Goal: Transaction & Acquisition: Purchase product/service

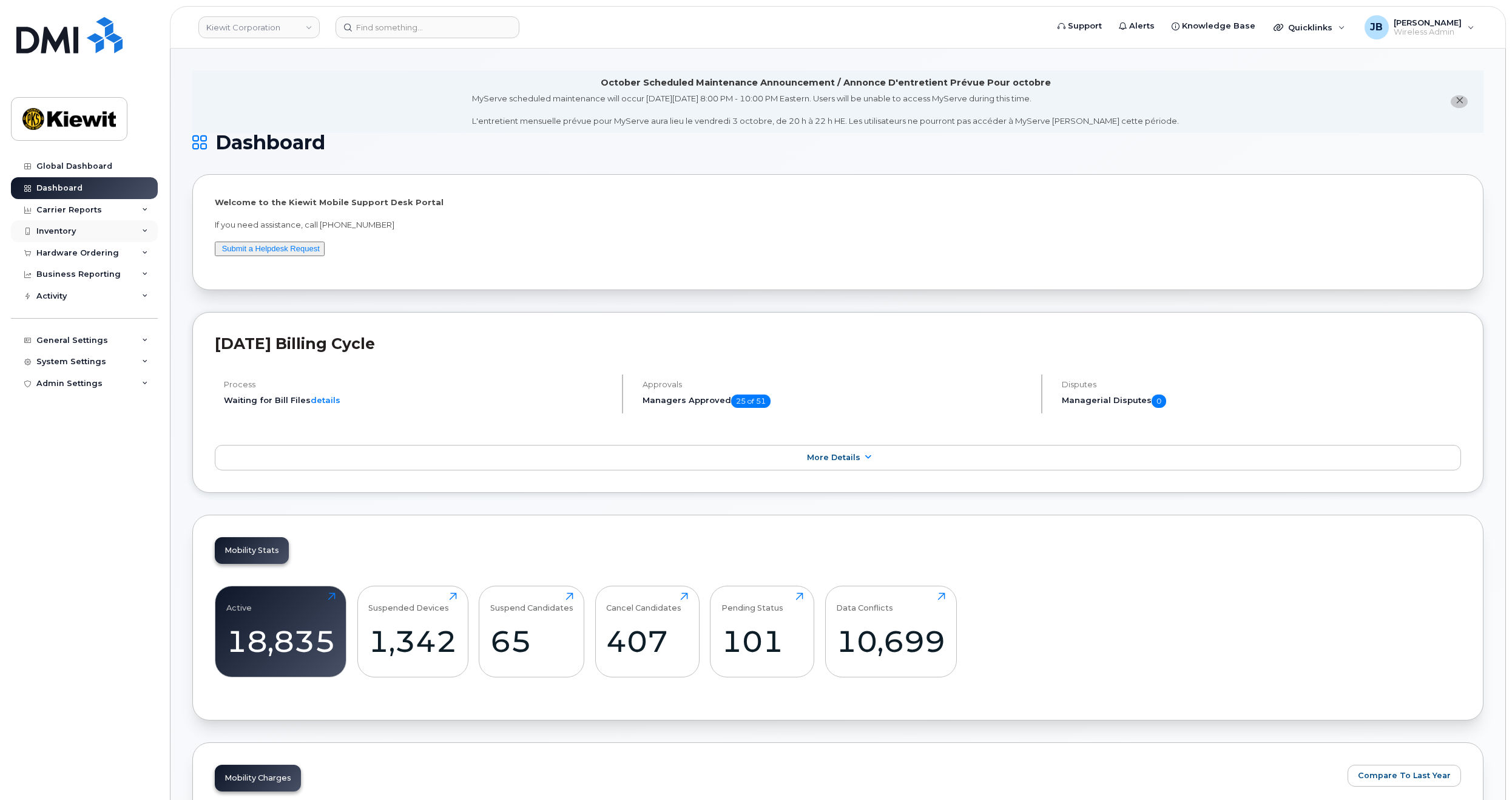
click at [55, 233] on div "Inventory" at bounding box center [56, 231] width 39 height 10
click at [55, 227] on div "Inventory" at bounding box center [56, 231] width 39 height 10
drag, startPoint x: 504, startPoint y: 227, endPoint x: 507, endPoint y: 199, distance: 28.2
click at [504, 227] on p "If you need assistance, call 877-886-7778" at bounding box center [837, 225] width 1246 height 12
click at [66, 165] on div "Global Dashboard" at bounding box center [73, 166] width 75 height 10
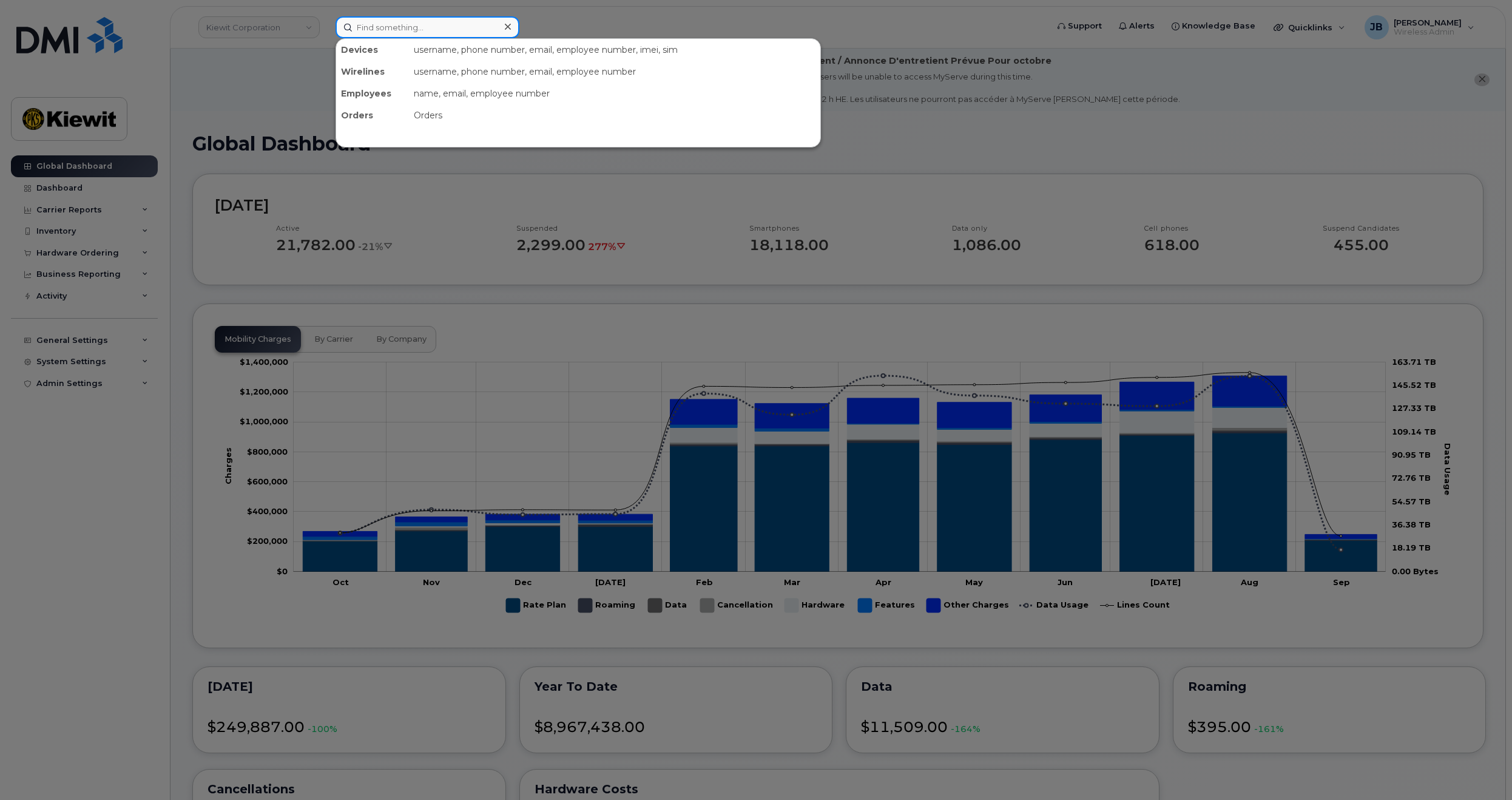
click at [481, 26] on input at bounding box center [428, 27] width 184 height 22
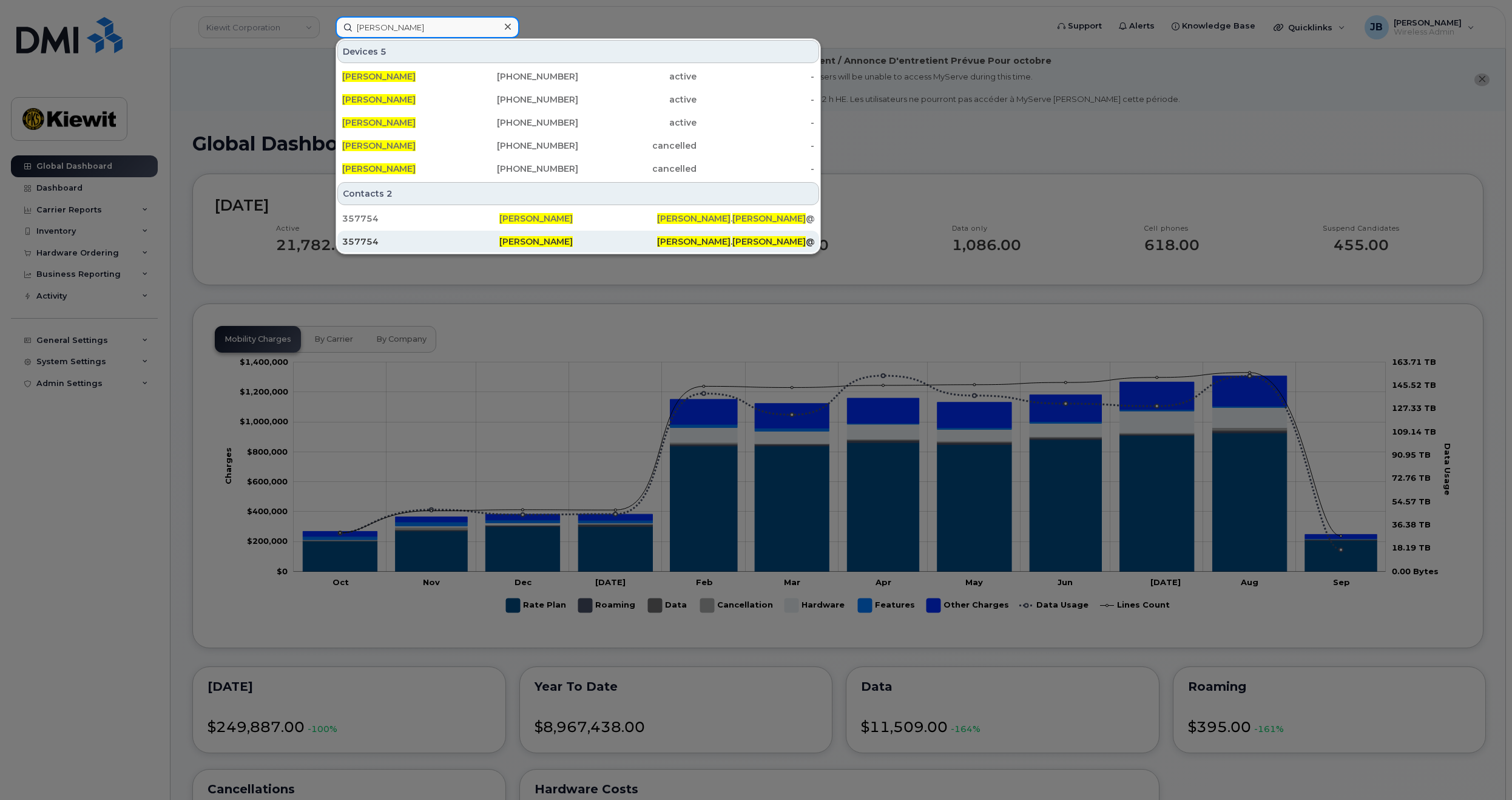
type input "jonathan barfield"
click at [434, 241] on div "357754" at bounding box center [421, 241] width 158 height 12
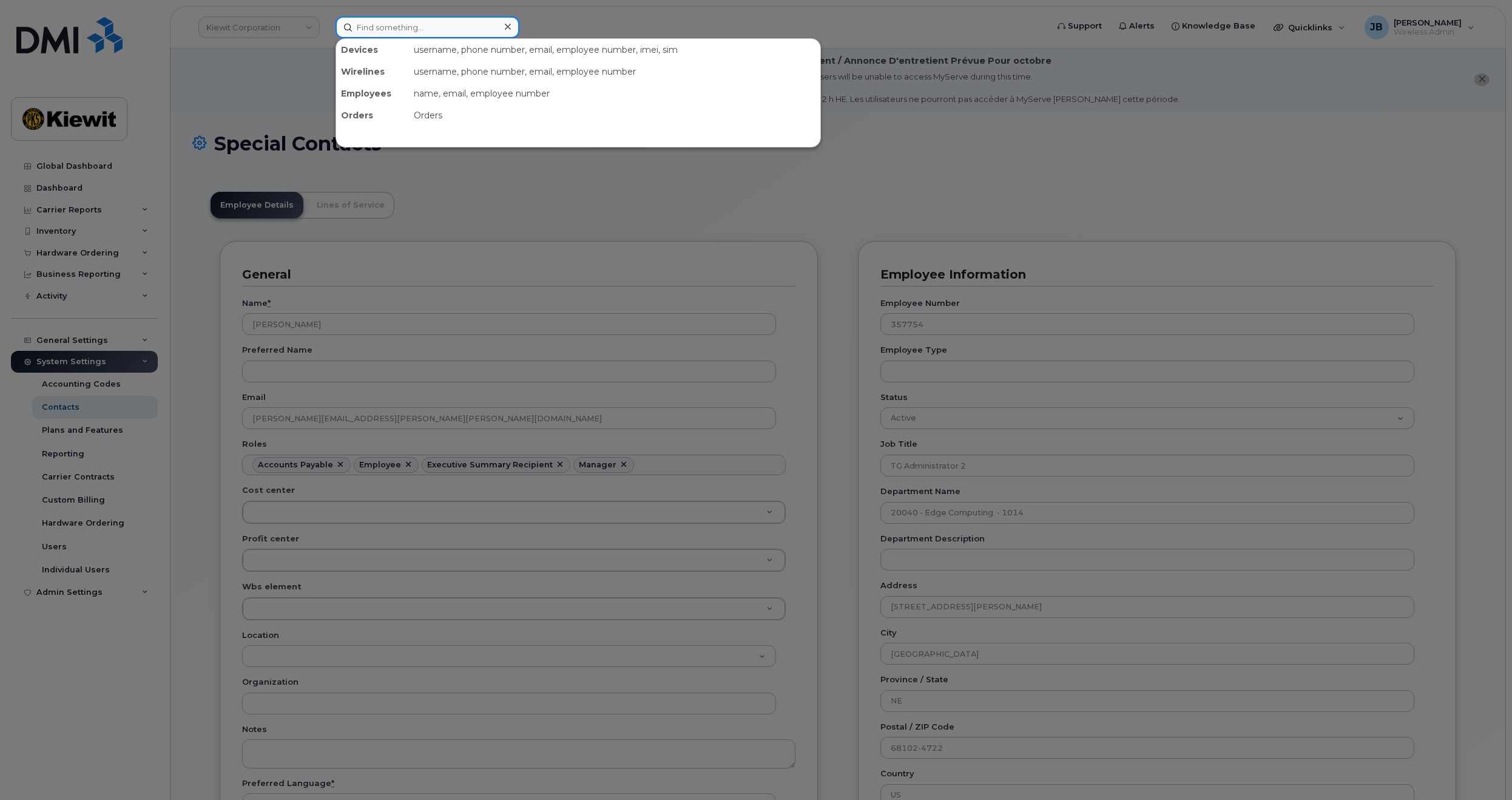
click at [378, 26] on input at bounding box center [428, 27] width 184 height 22
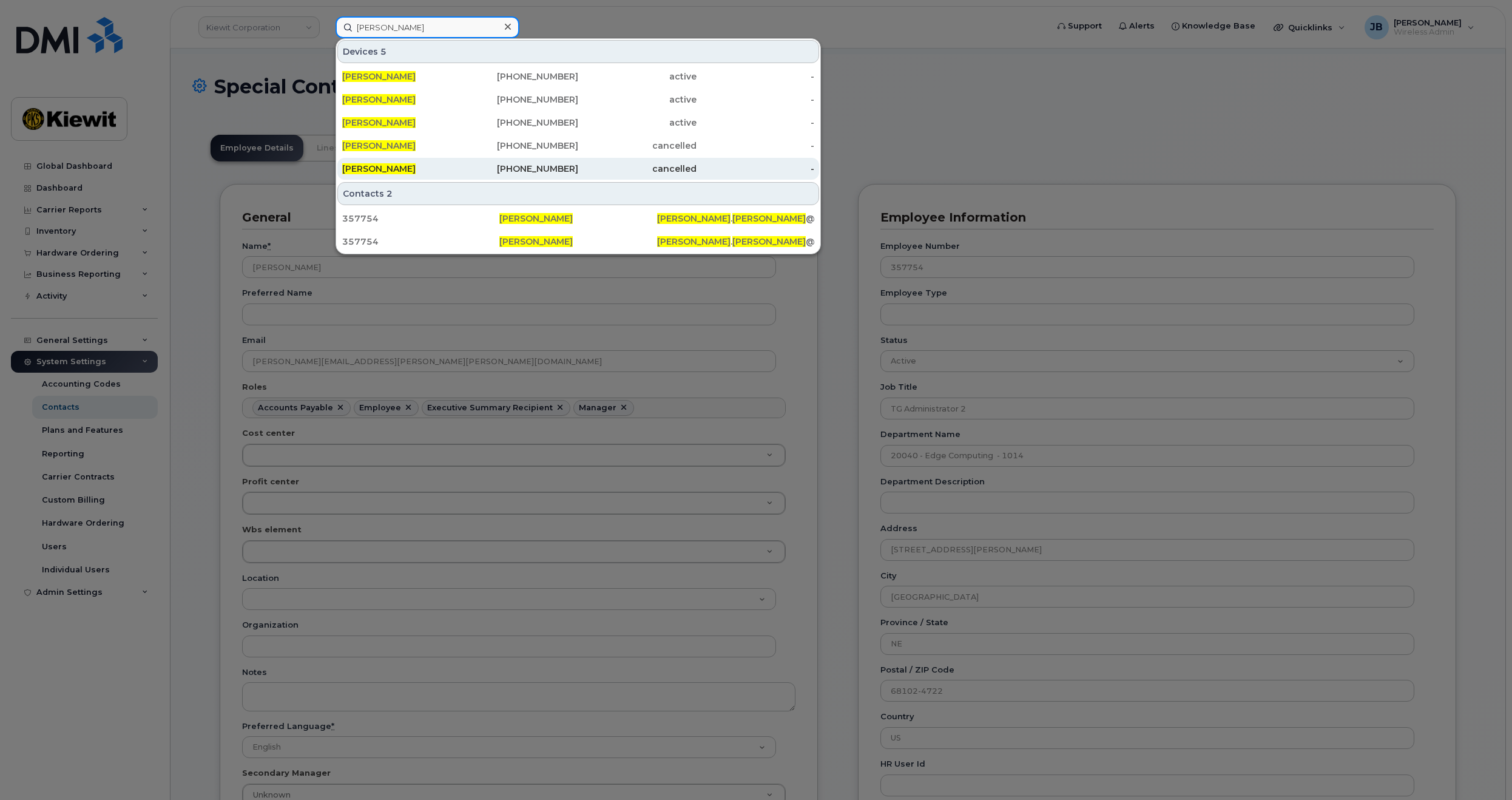
scroll to position [61, 0]
click at [454, 25] on input "jonathan barfield" at bounding box center [428, 27] width 184 height 22
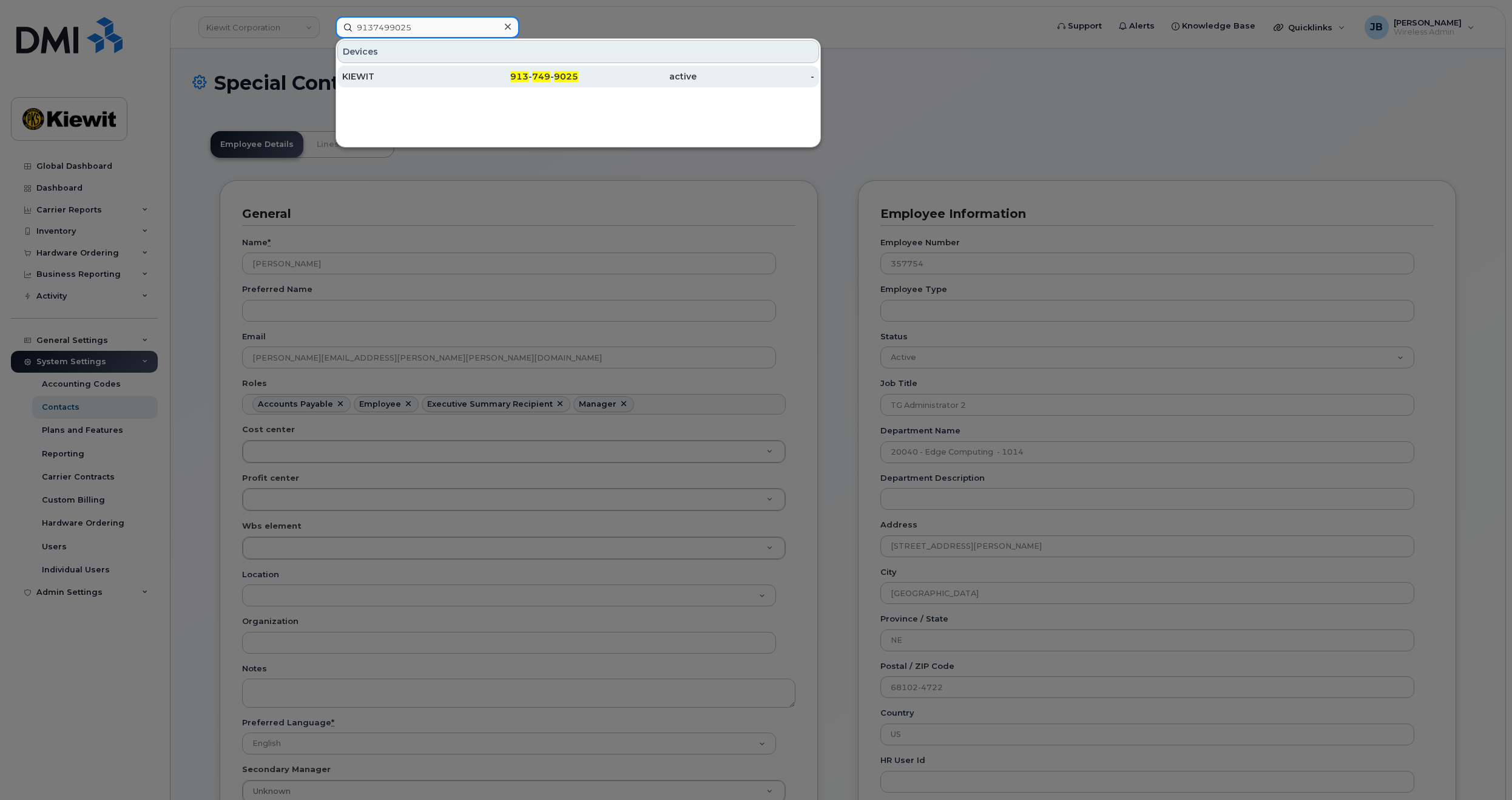
type input "9137499025"
click at [469, 77] on div "913 - 749 - 9025" at bounding box center [519, 76] width 118 height 12
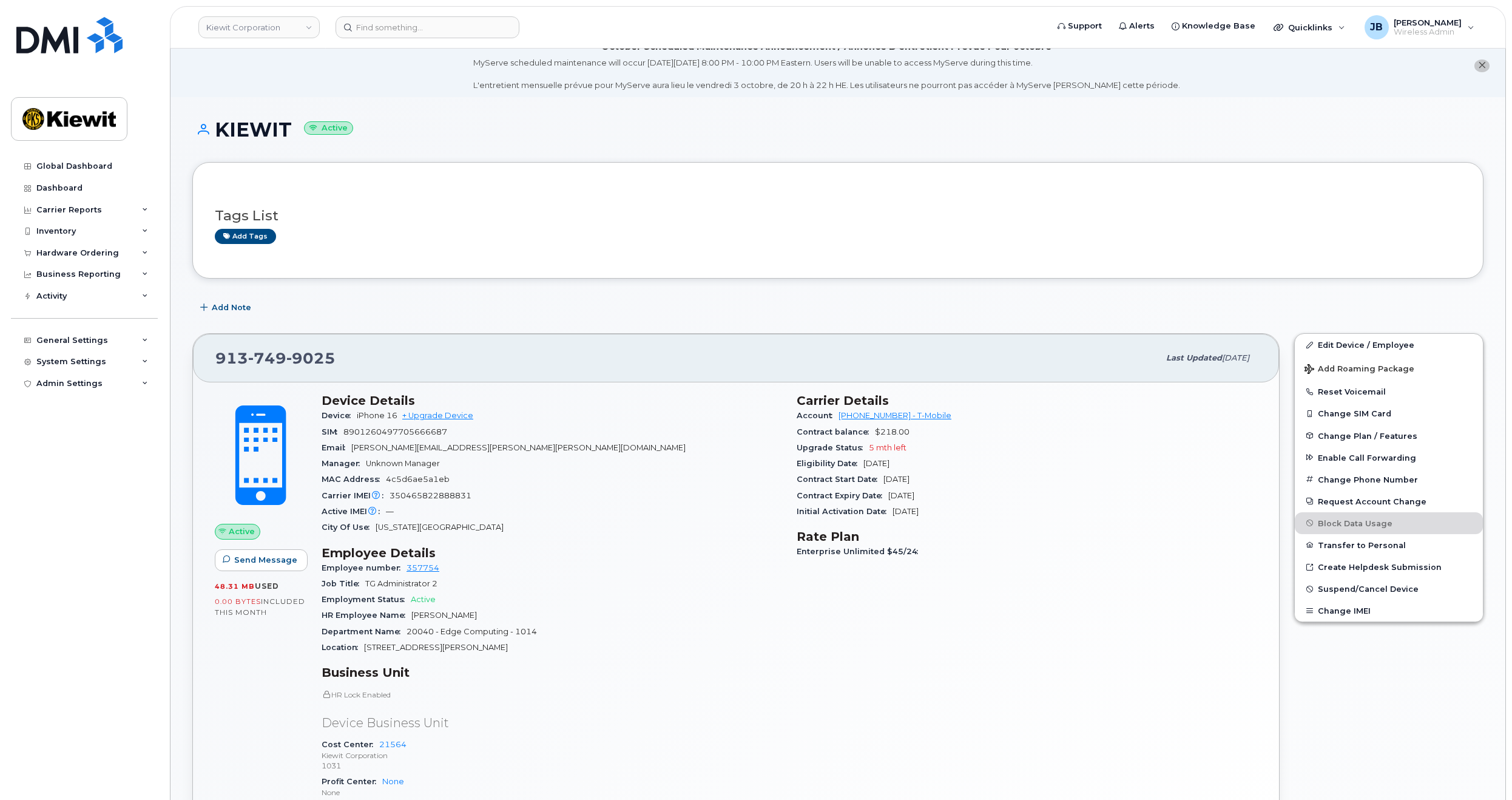
drag, startPoint x: 706, startPoint y: 442, endPoint x: 708, endPoint y: 467, distance: 25.1
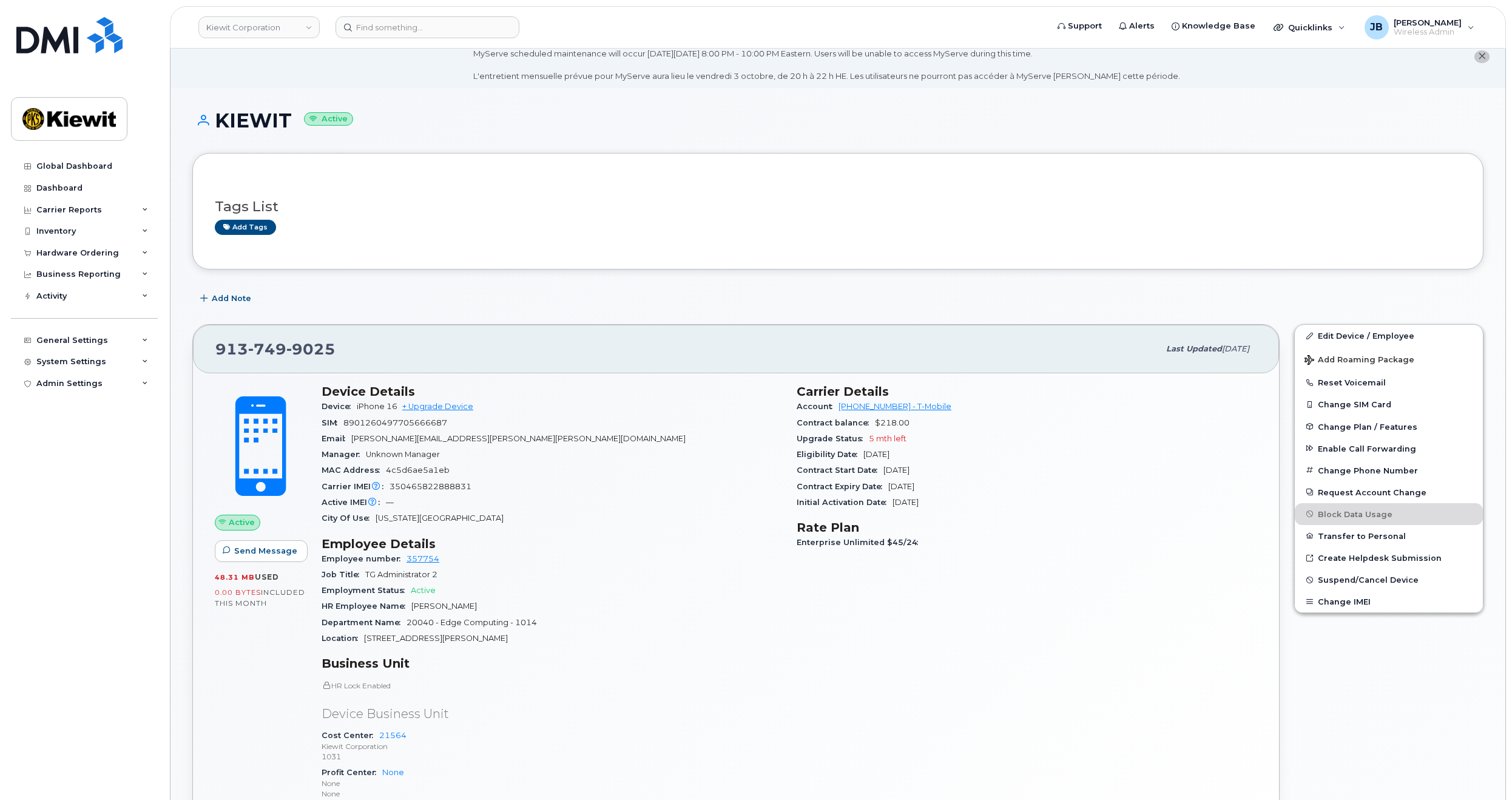
drag, startPoint x: 692, startPoint y: 432, endPoint x: 692, endPoint y: 444, distance: 12.0
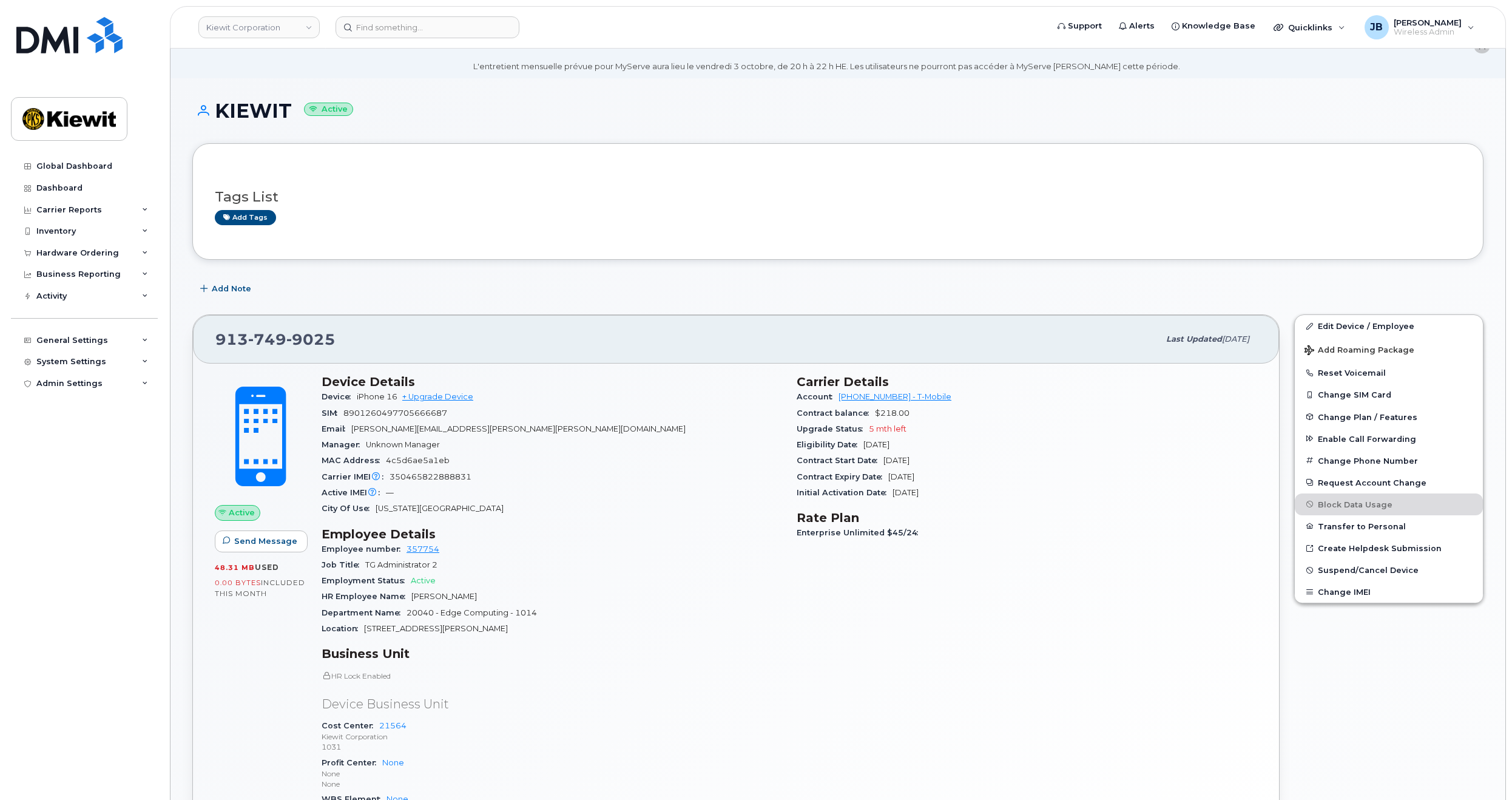
drag, startPoint x: 693, startPoint y: 424, endPoint x: 693, endPoint y: 442, distance: 18.0
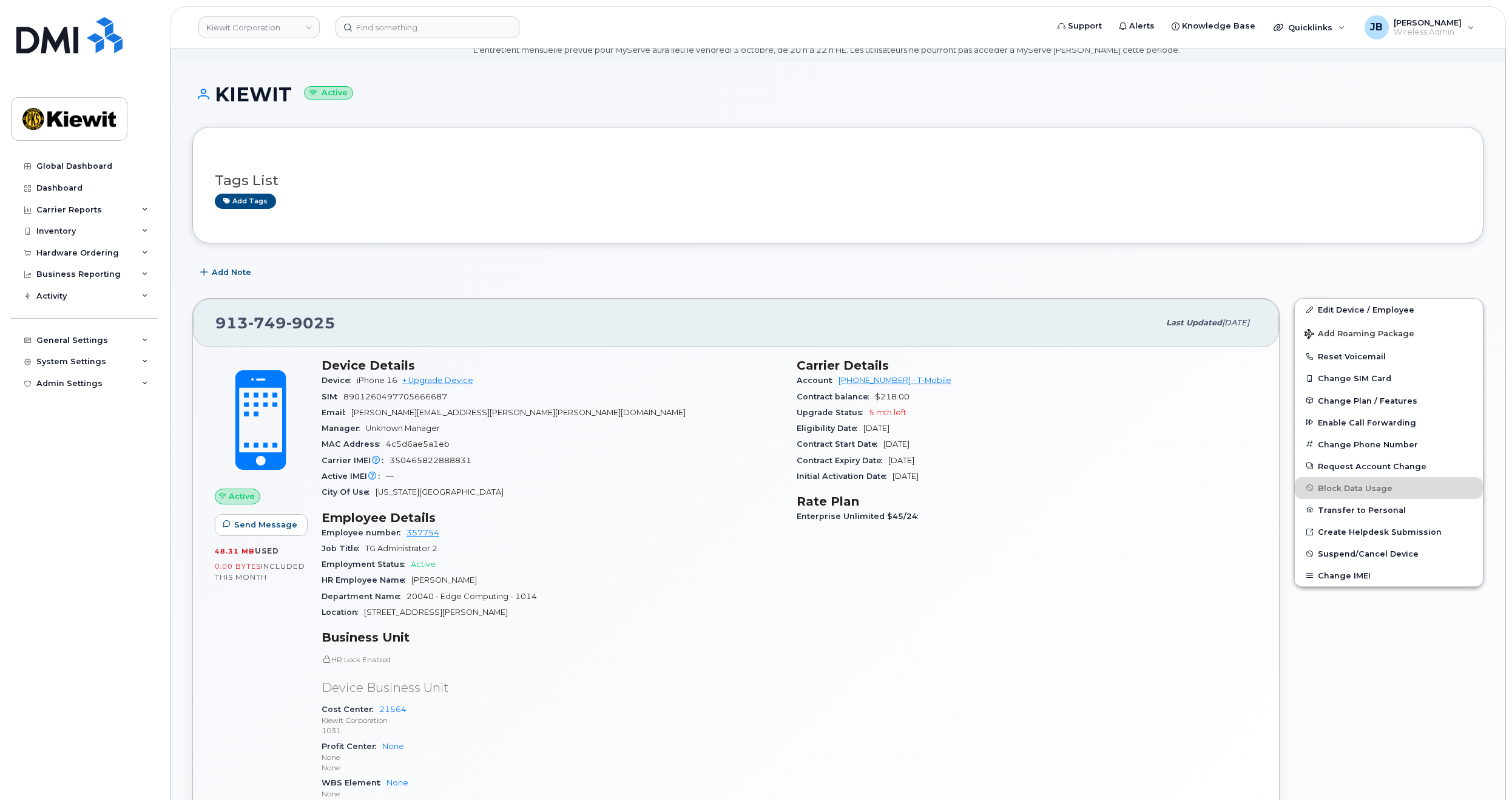
drag, startPoint x: 693, startPoint y: 433, endPoint x: 692, endPoint y: 455, distance: 22.0
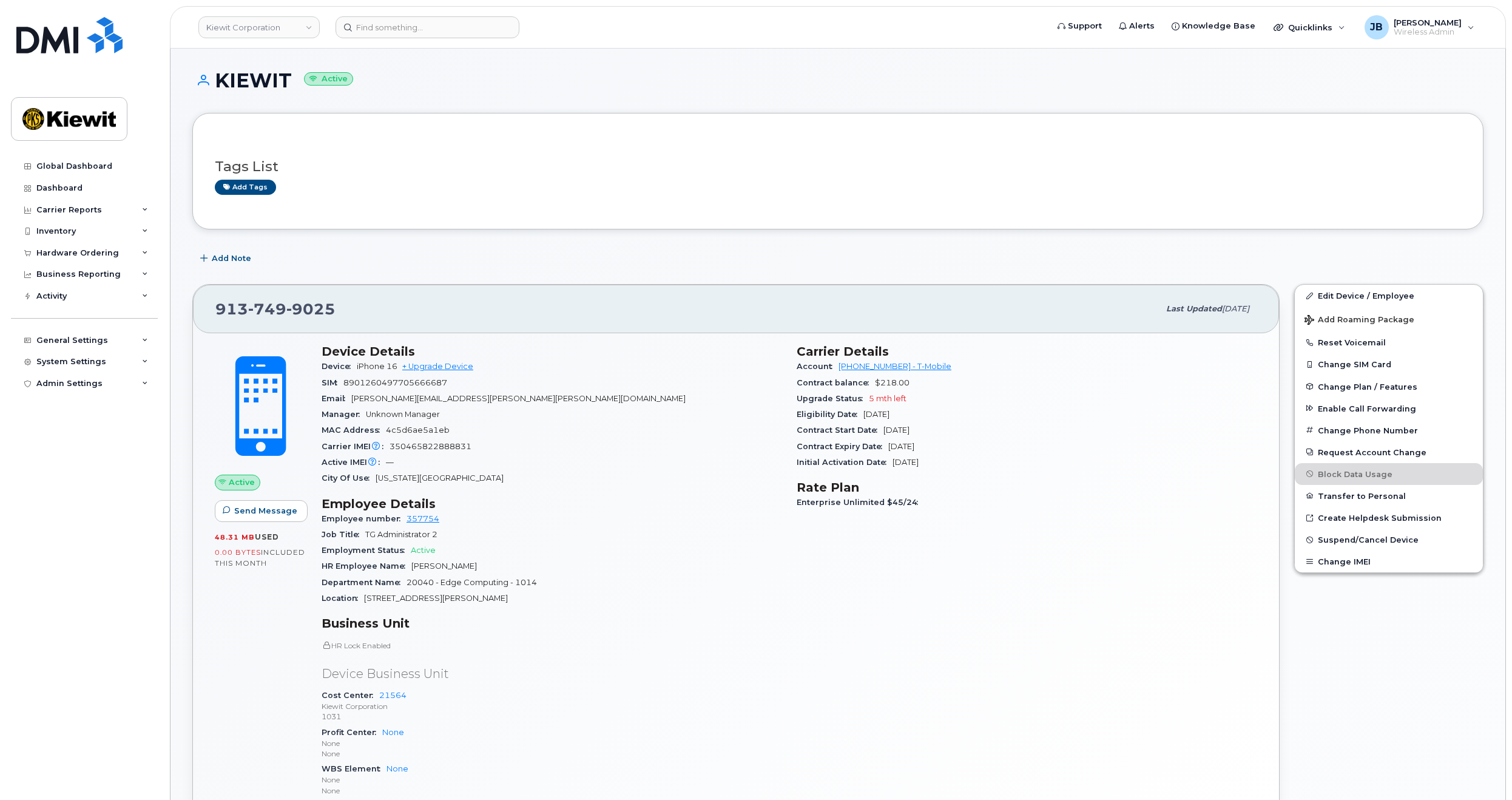
scroll to position [73, 0]
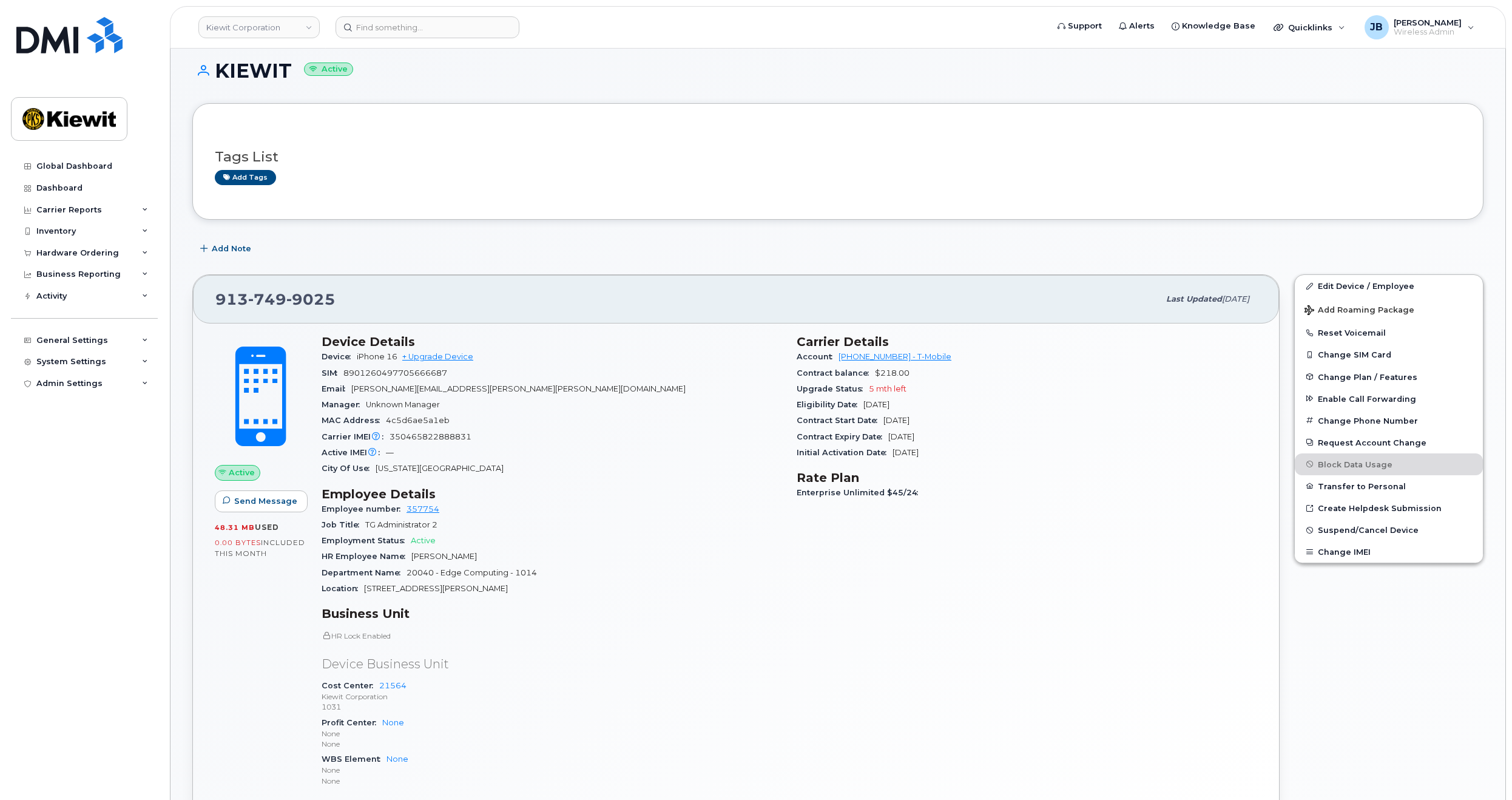
drag, startPoint x: 682, startPoint y: 409, endPoint x: 680, endPoint y: 434, distance: 25.1
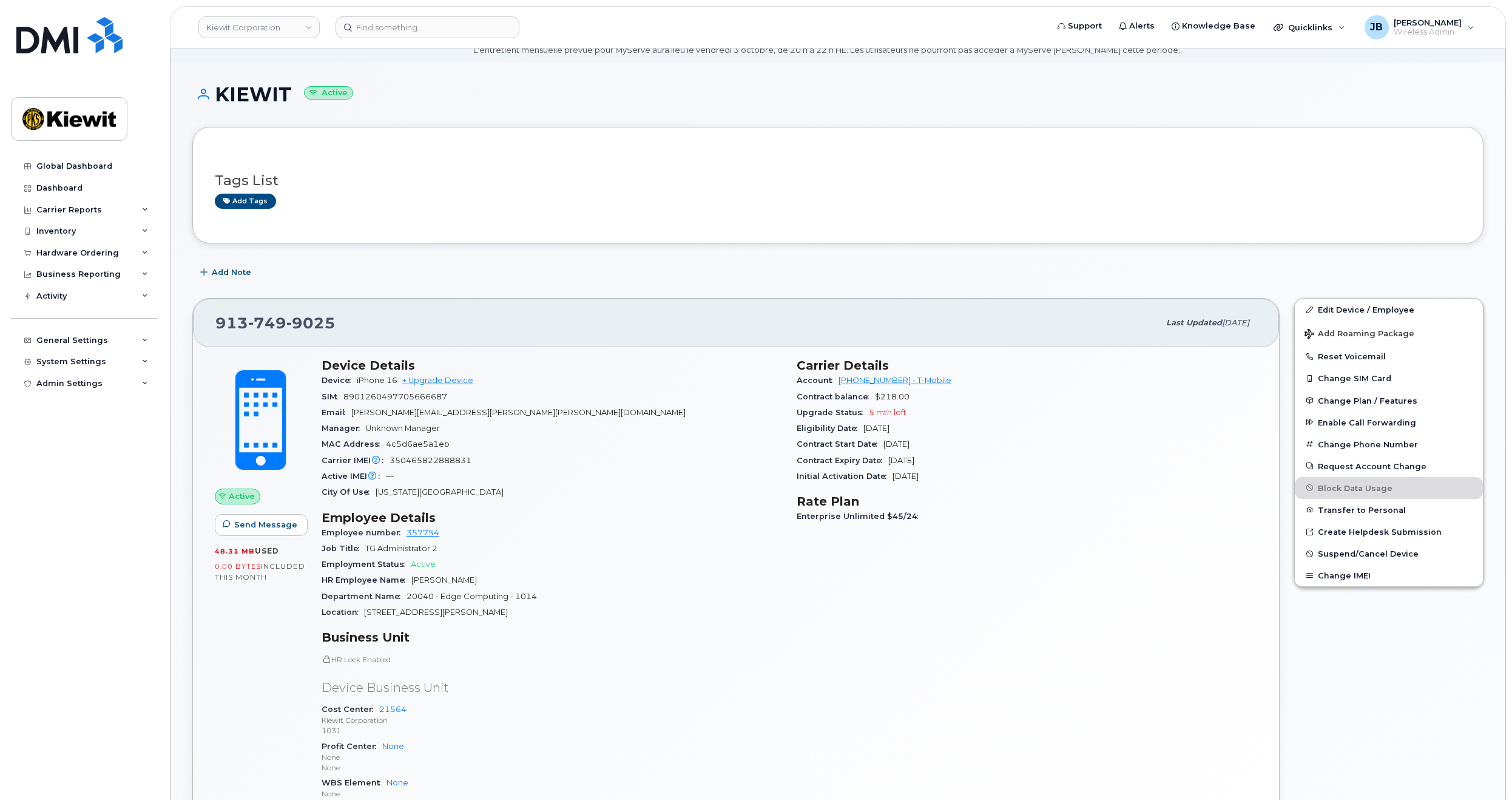
scroll to position [0, 0]
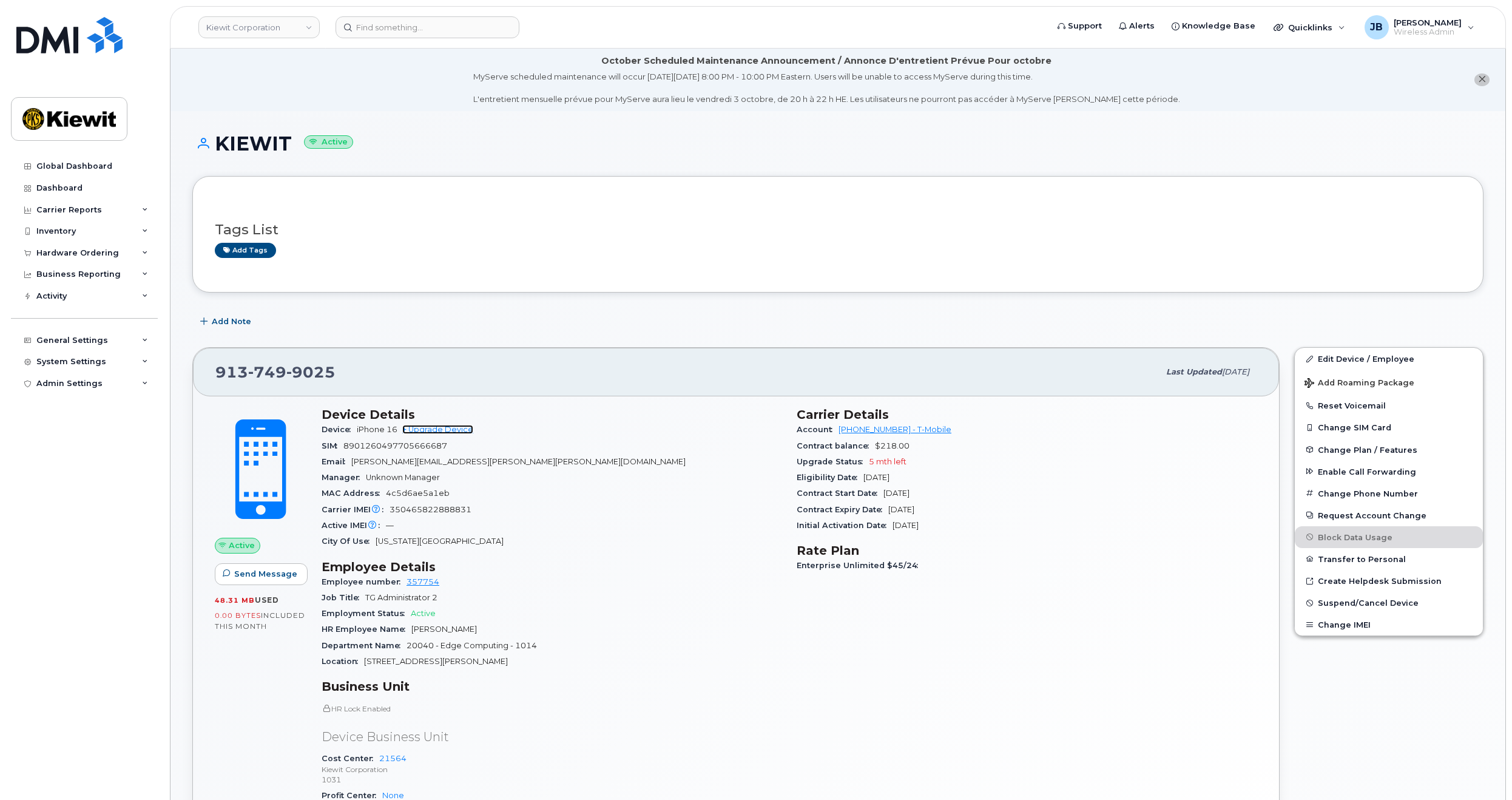
click at [452, 432] on link "+ Upgrade Device" at bounding box center [437, 429] width 71 height 9
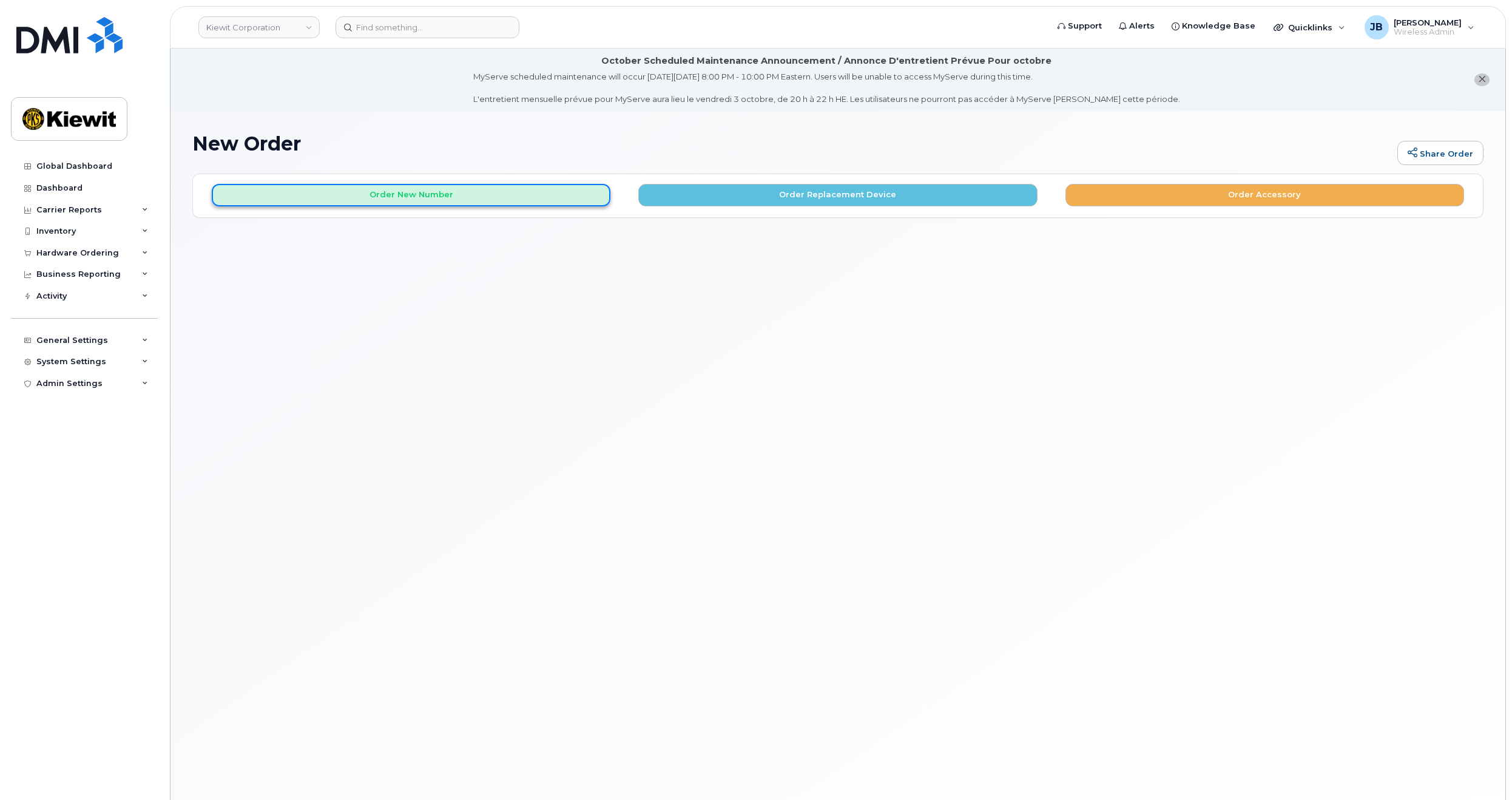
click at [557, 194] on button "Order New Number" at bounding box center [410, 195] width 398 height 23
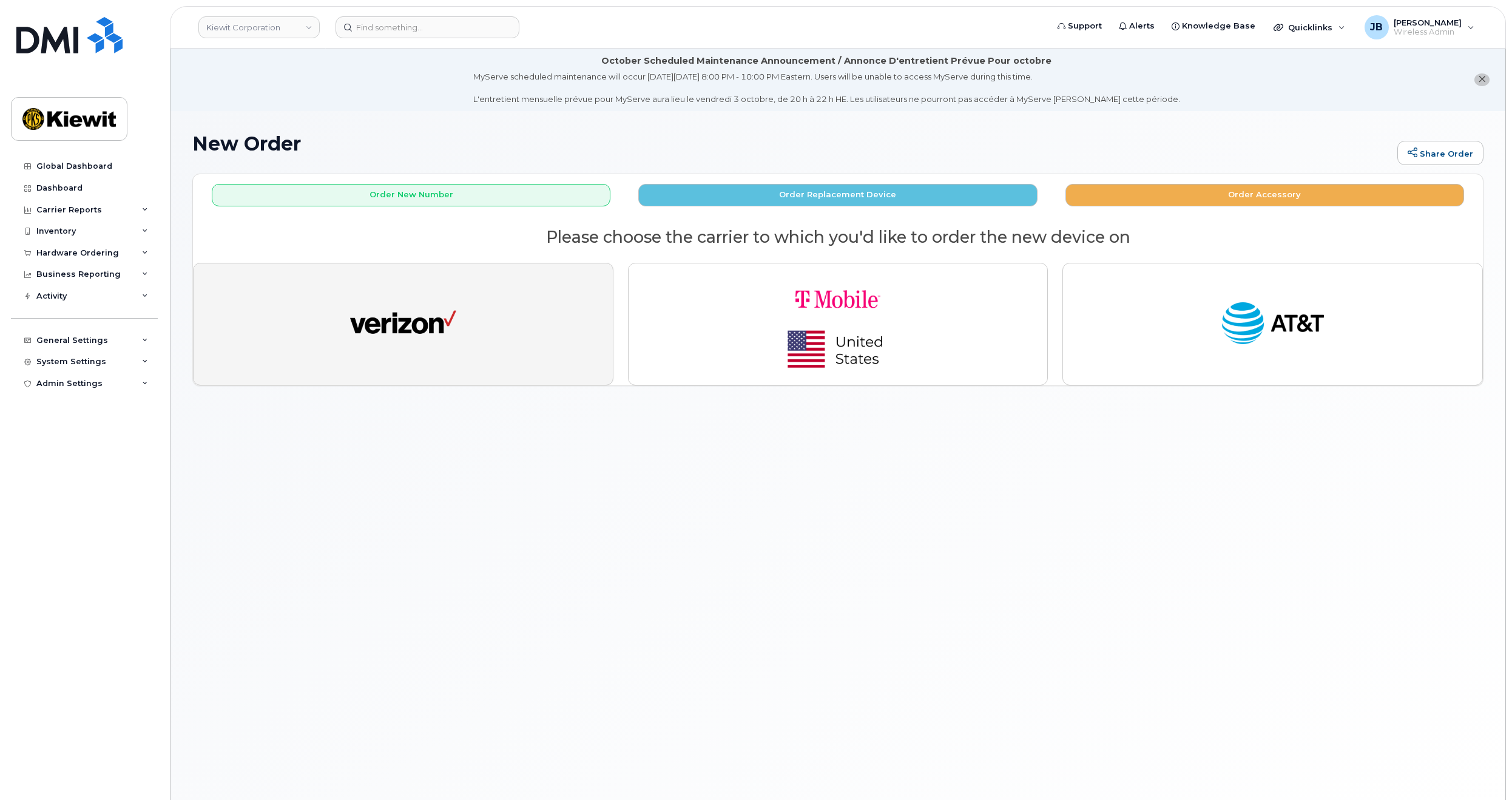
click at [525, 307] on button "button" at bounding box center [403, 323] width 421 height 122
